Goal: Task Accomplishment & Management: Manage account settings

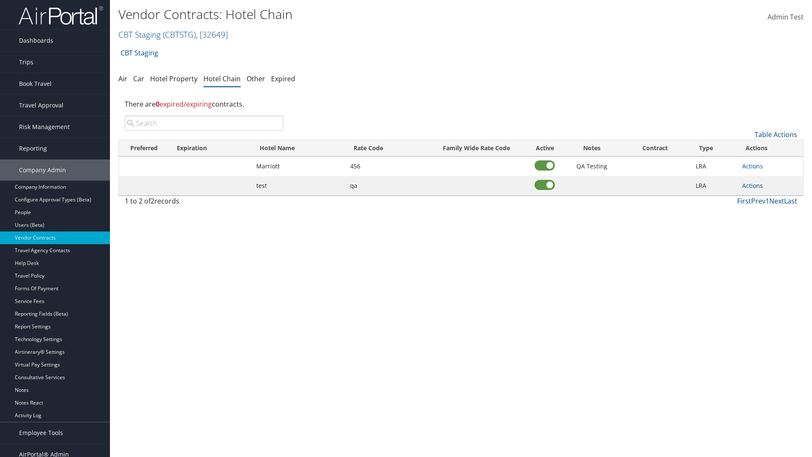
click at [204, 123] on input "search" at bounding box center [204, 123] width 159 height 15
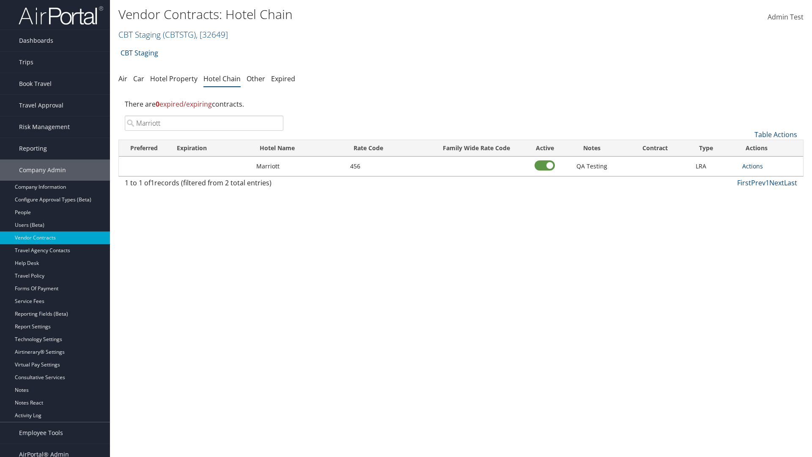
type input "Marriott"
click at [753, 166] on link "Actions" at bounding box center [753, 166] width 21 height 8
click at [762, 207] on link "Delete" at bounding box center [762, 207] width 38 height 14
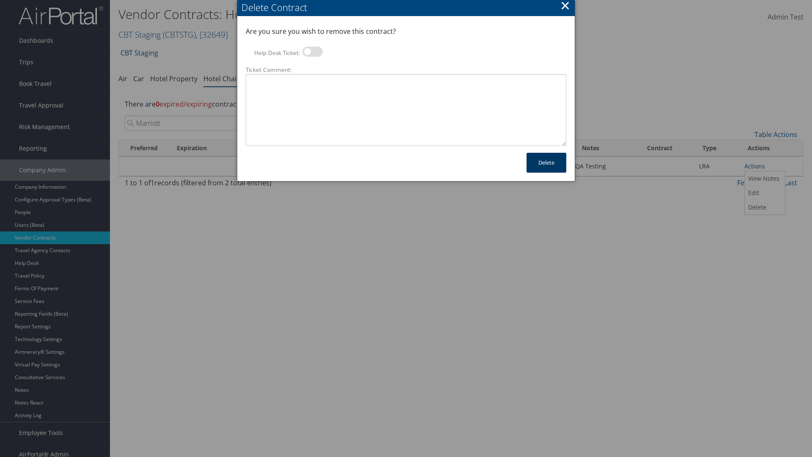
click at [547, 162] on button "Delete" at bounding box center [547, 163] width 40 height 20
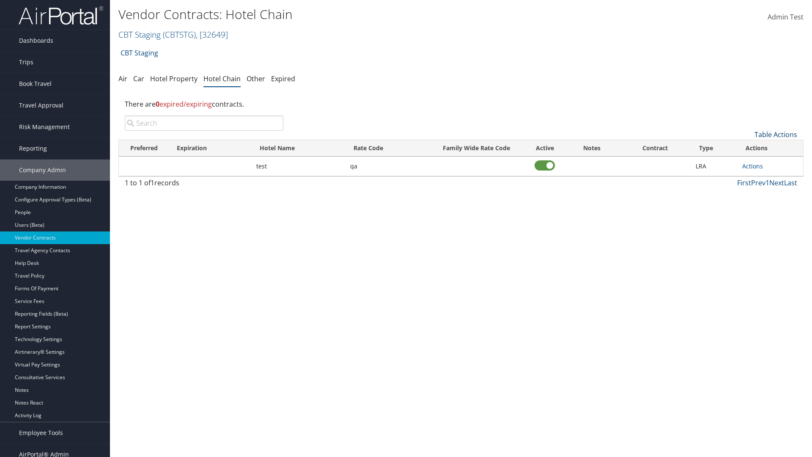
click at [776, 135] on link "Table Actions" at bounding box center [776, 134] width 43 height 9
click at [748, 148] on link "Add New Contract" at bounding box center [747, 147] width 111 height 14
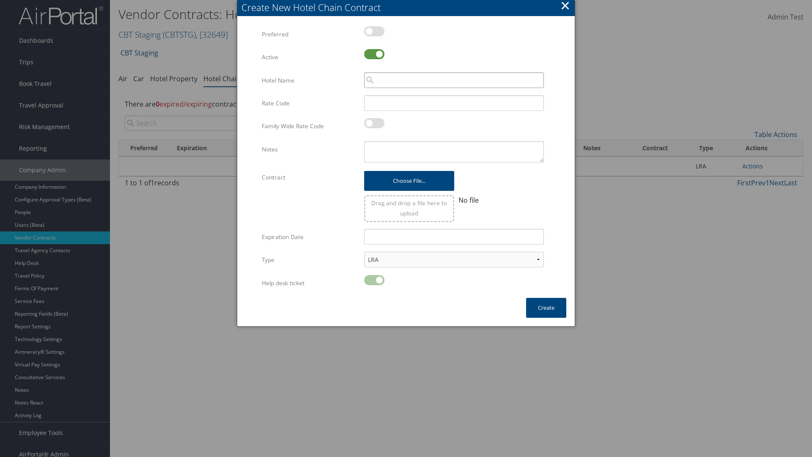
click at [454, 80] on input "search" at bounding box center [454, 80] width 180 height 16
type input "Marriott"
type input "456"
type textarea "QA Testing"
click at [546, 308] on button "Create" at bounding box center [546, 308] width 40 height 20
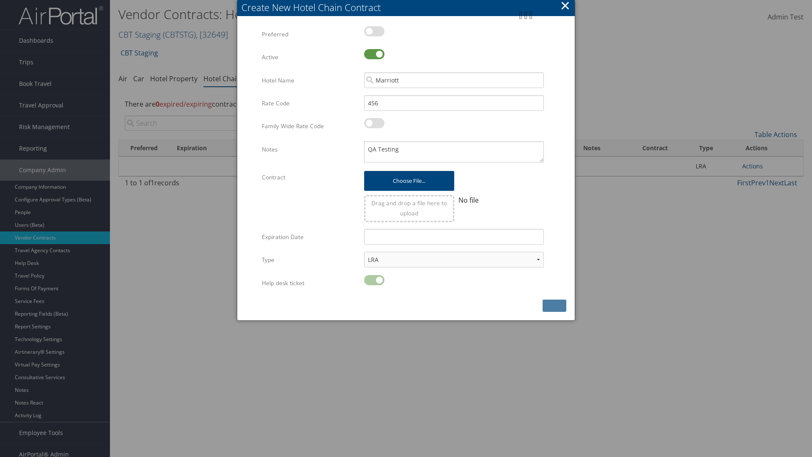
scroll to position [8, 0]
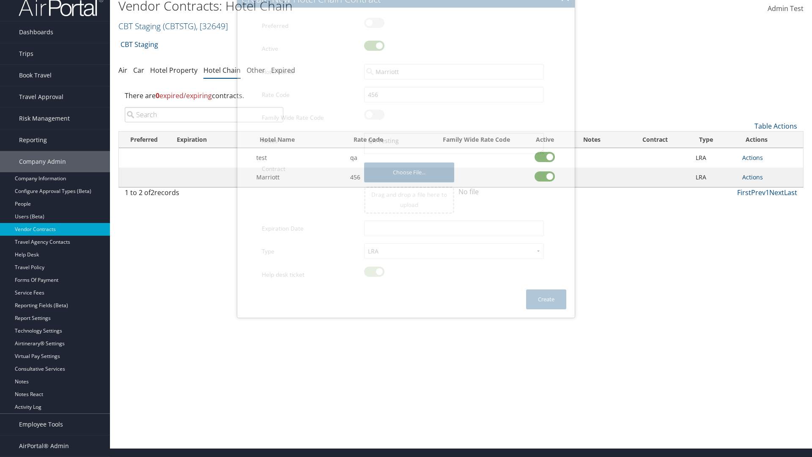
click at [204, 122] on input "search" at bounding box center [204, 114] width 159 height 15
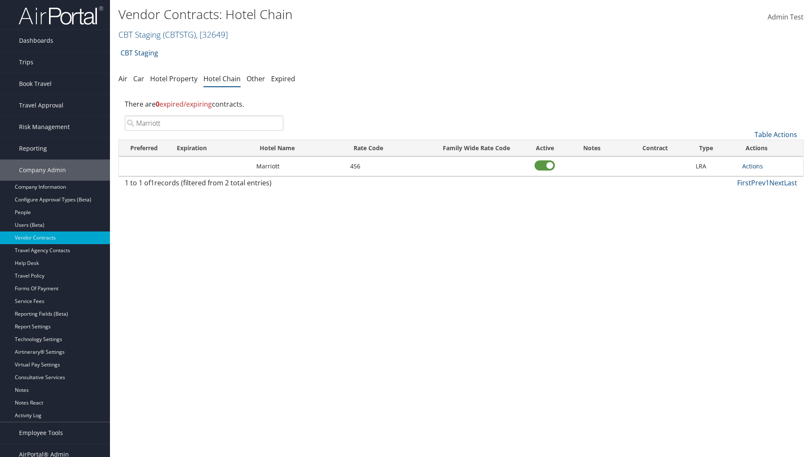
type input "Marriott"
click at [753, 166] on link "Actions" at bounding box center [753, 166] width 21 height 8
click at [762, 179] on link "View Notes" at bounding box center [762, 178] width 38 height 14
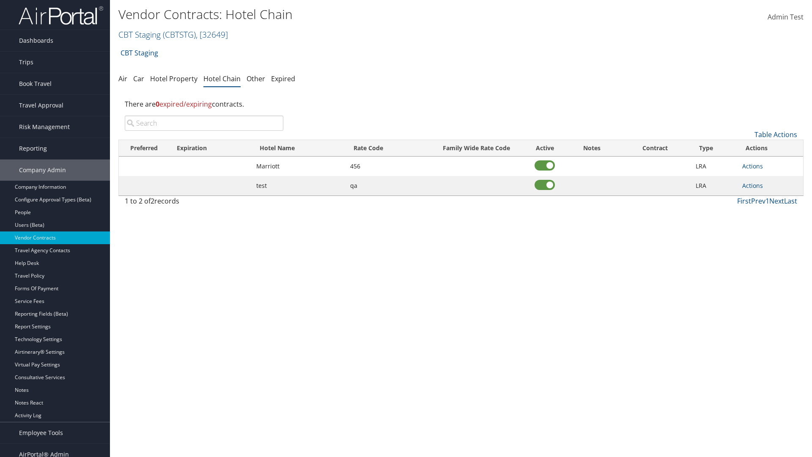
click at [204, 123] on input "search" at bounding box center [204, 123] width 159 height 15
type input "Marriott"
